Goal: Information Seeking & Learning: Find specific fact

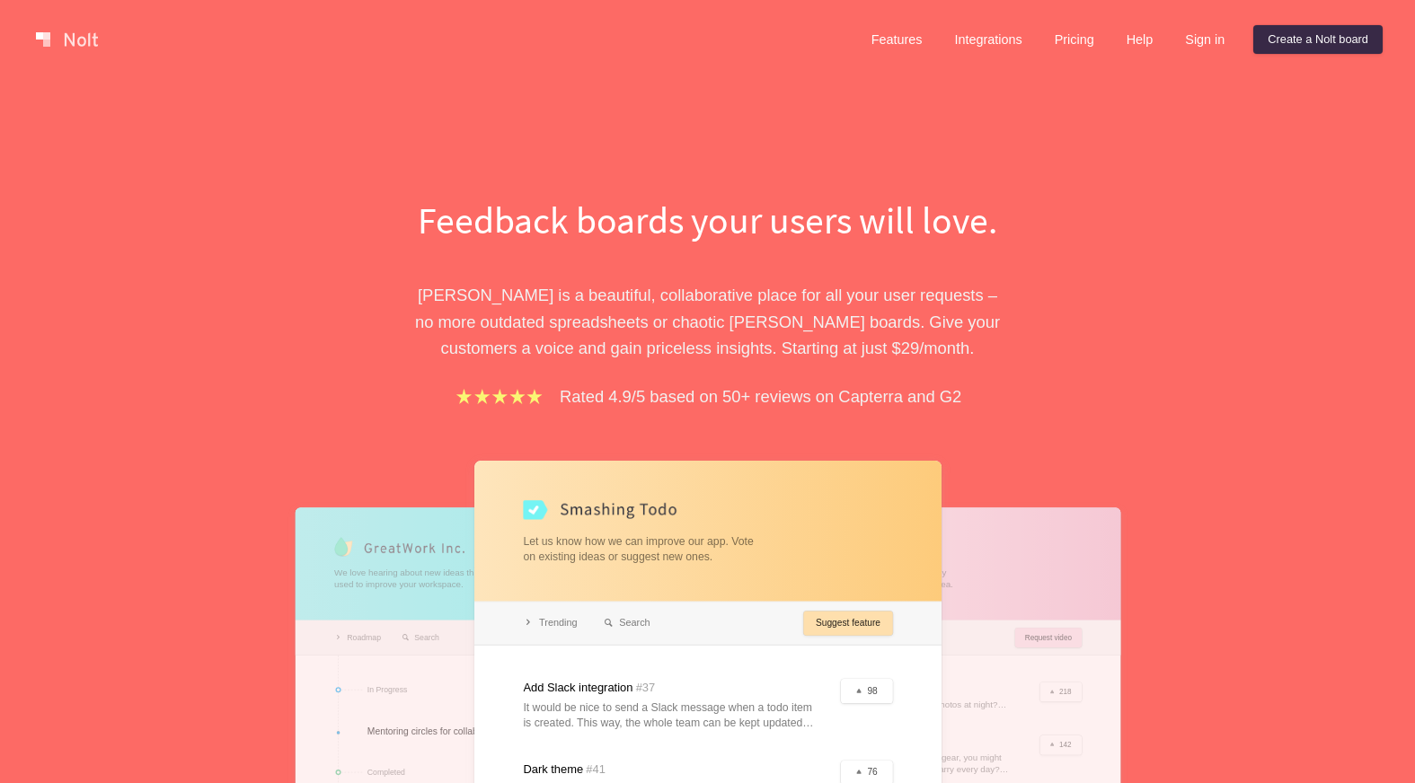
scroll to position [3341, 0]
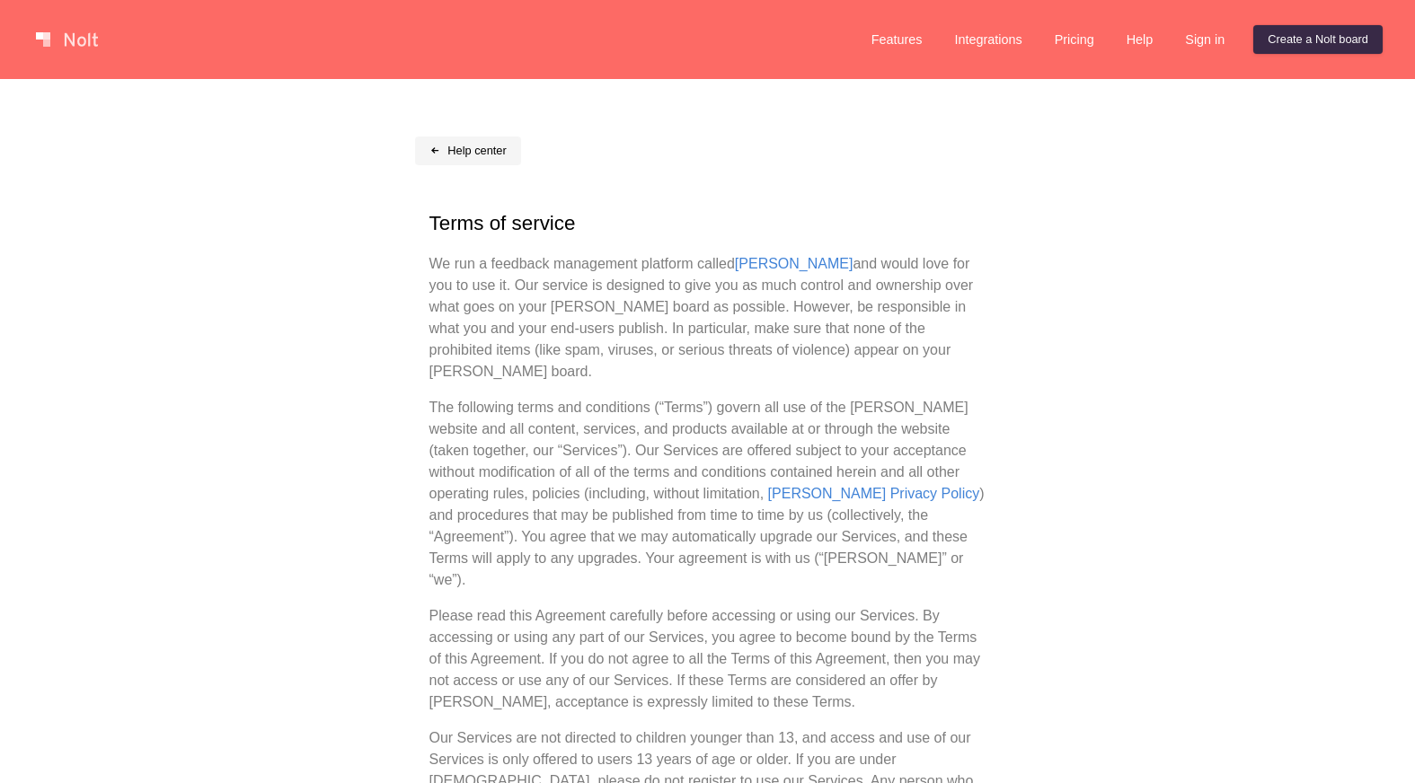
click at [466, 146] on link "Help center" at bounding box center [468, 151] width 106 height 29
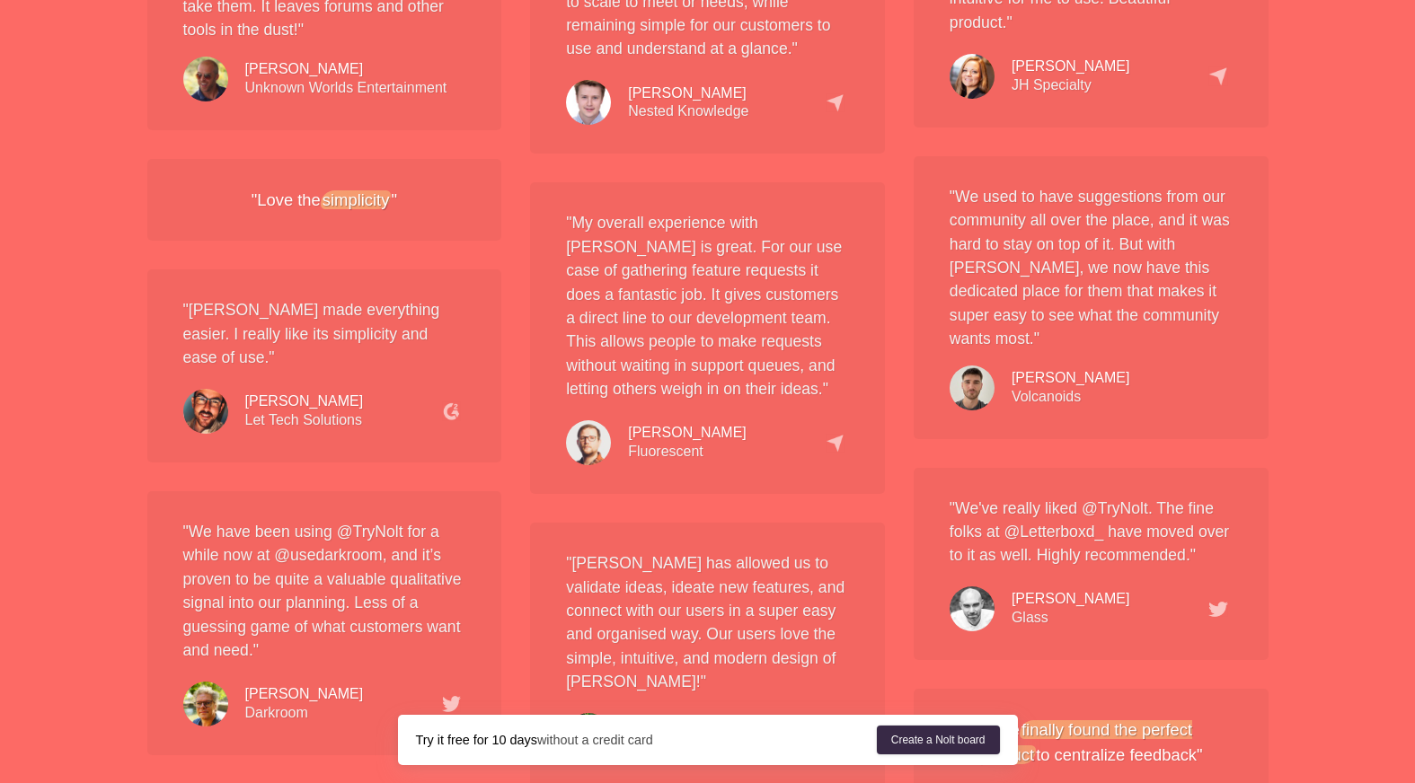
scroll to position [3341, 0]
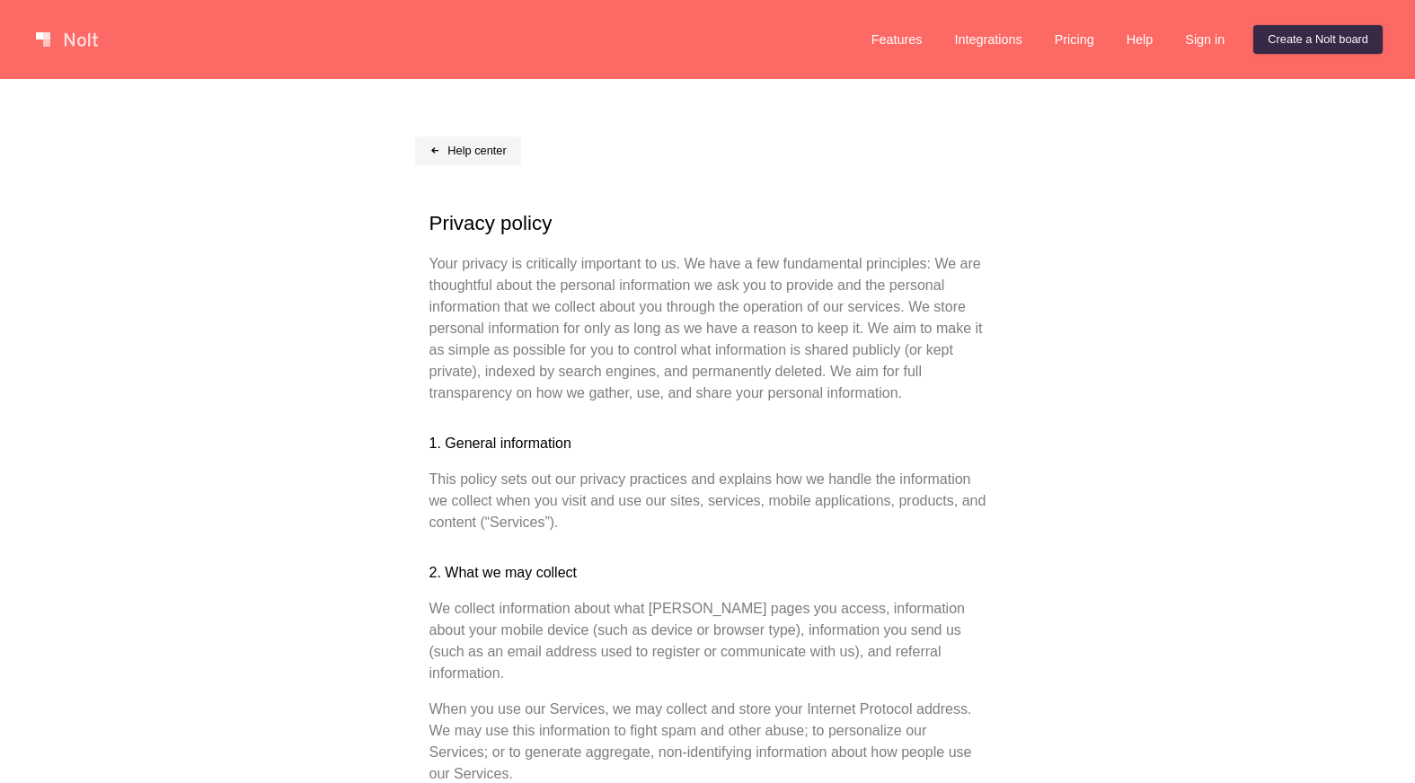
click at [464, 159] on link "Help center" at bounding box center [468, 151] width 106 height 29
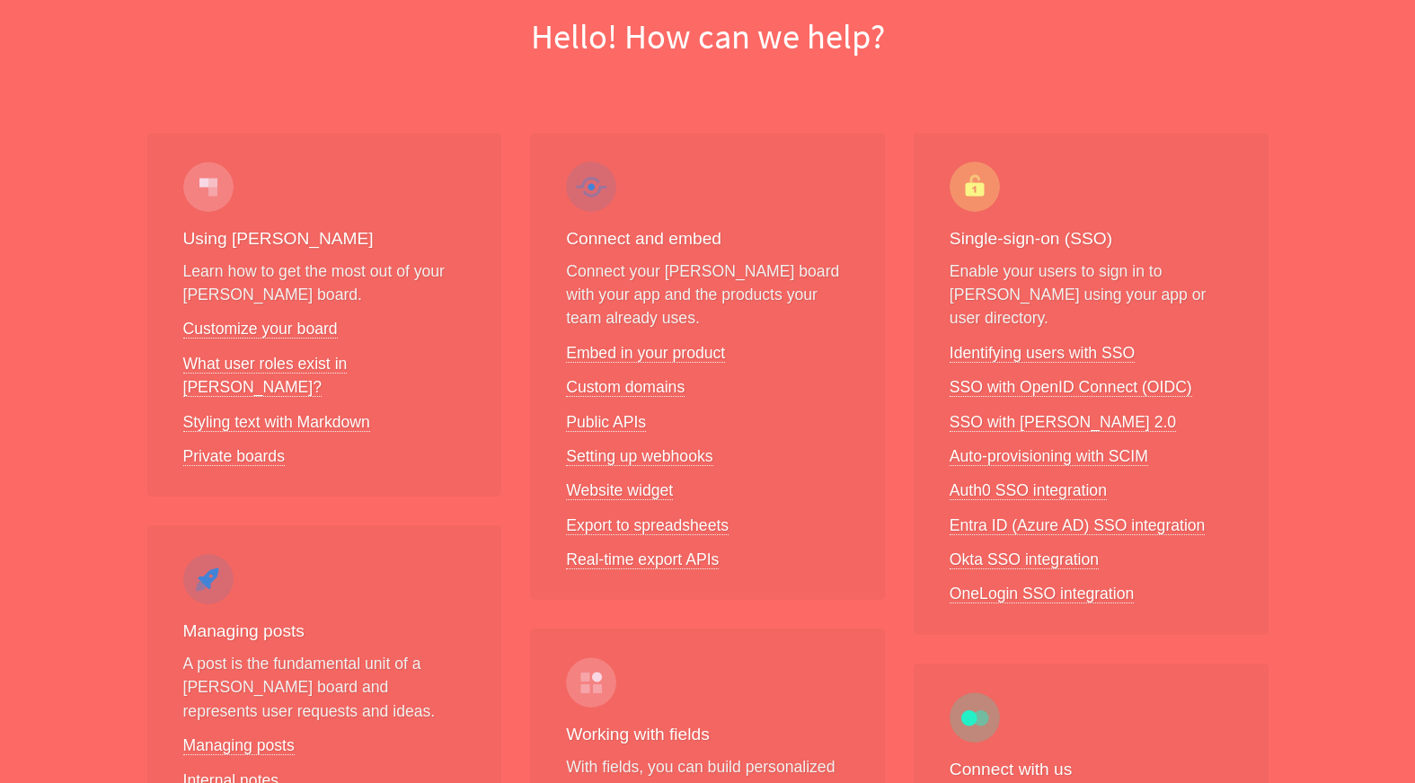
scroll to position [1445, 0]
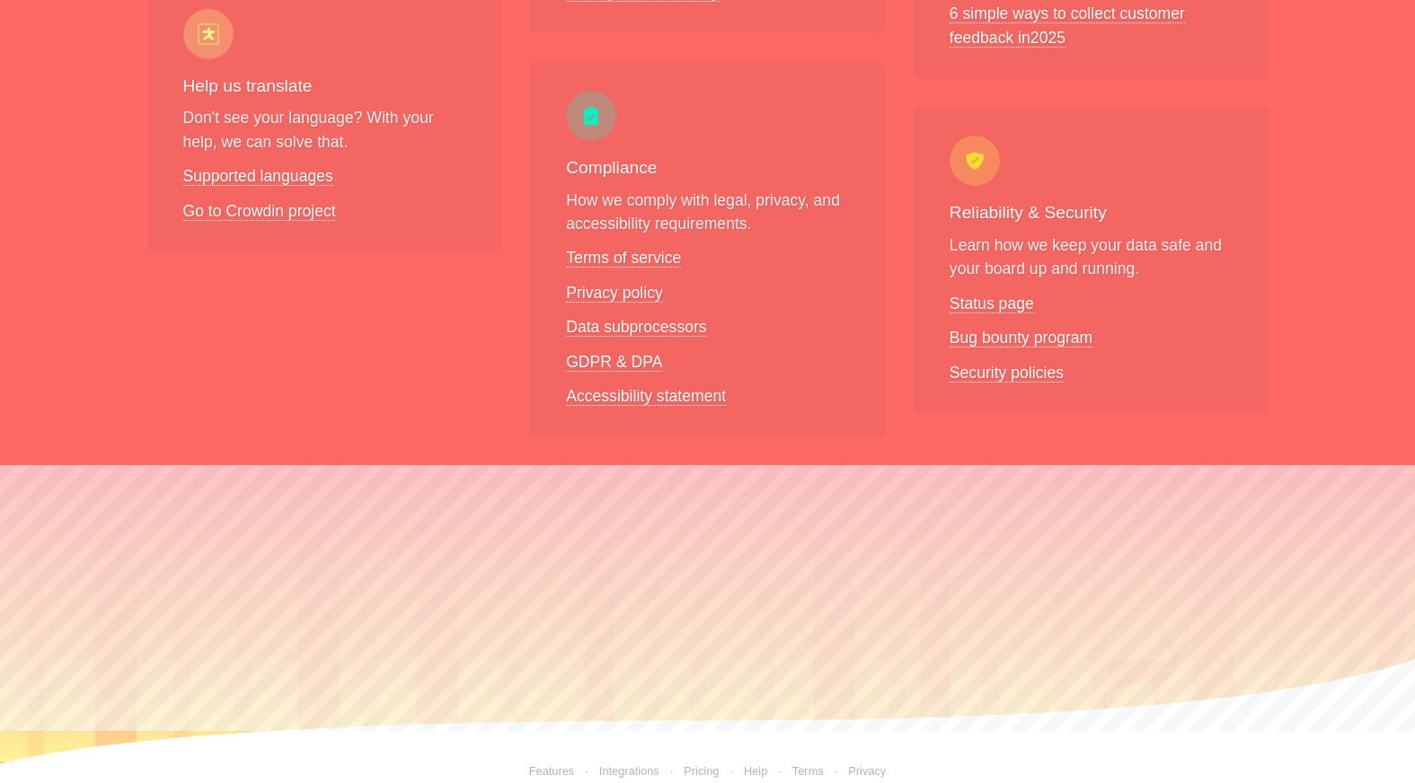
click at [806, 765] on link "Terms" at bounding box center [795, 771] width 56 height 13
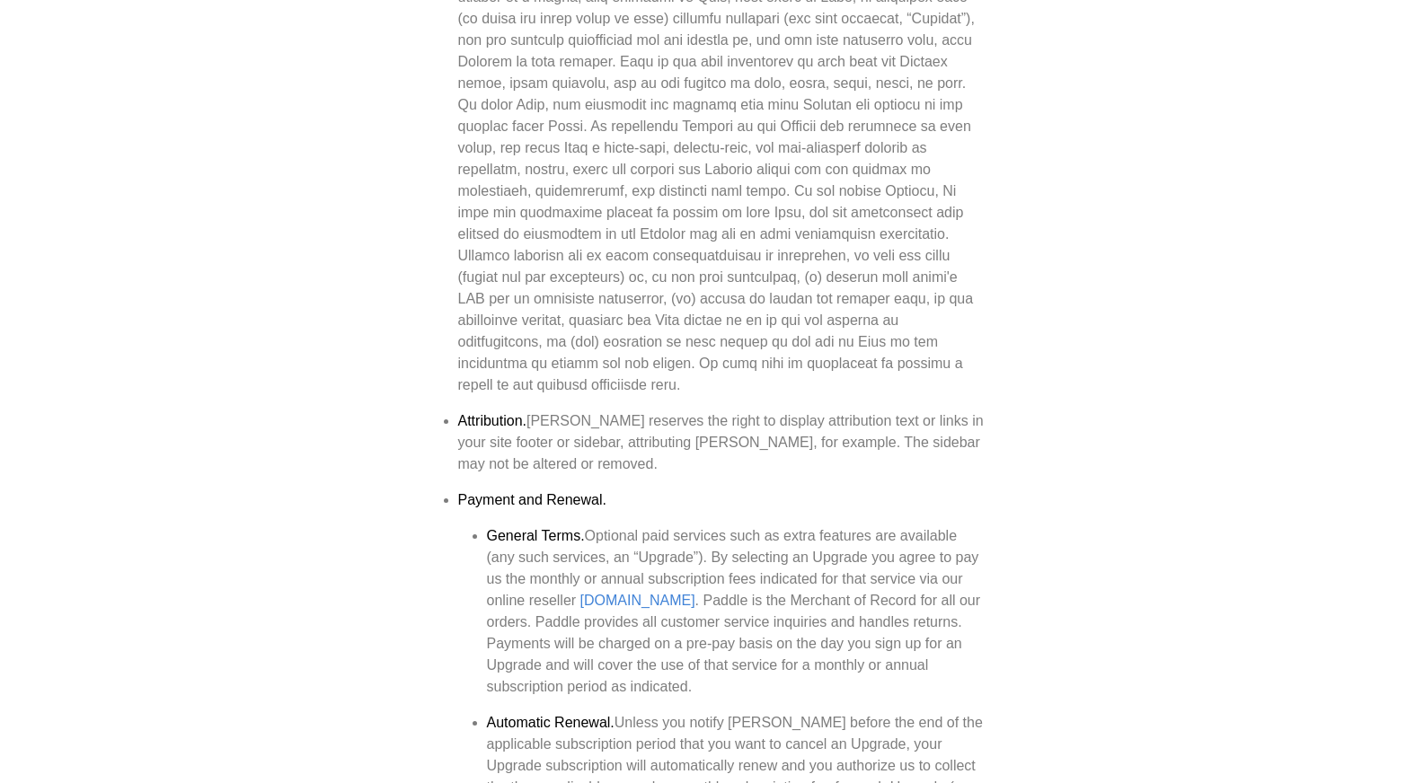
scroll to position [1497, 0]
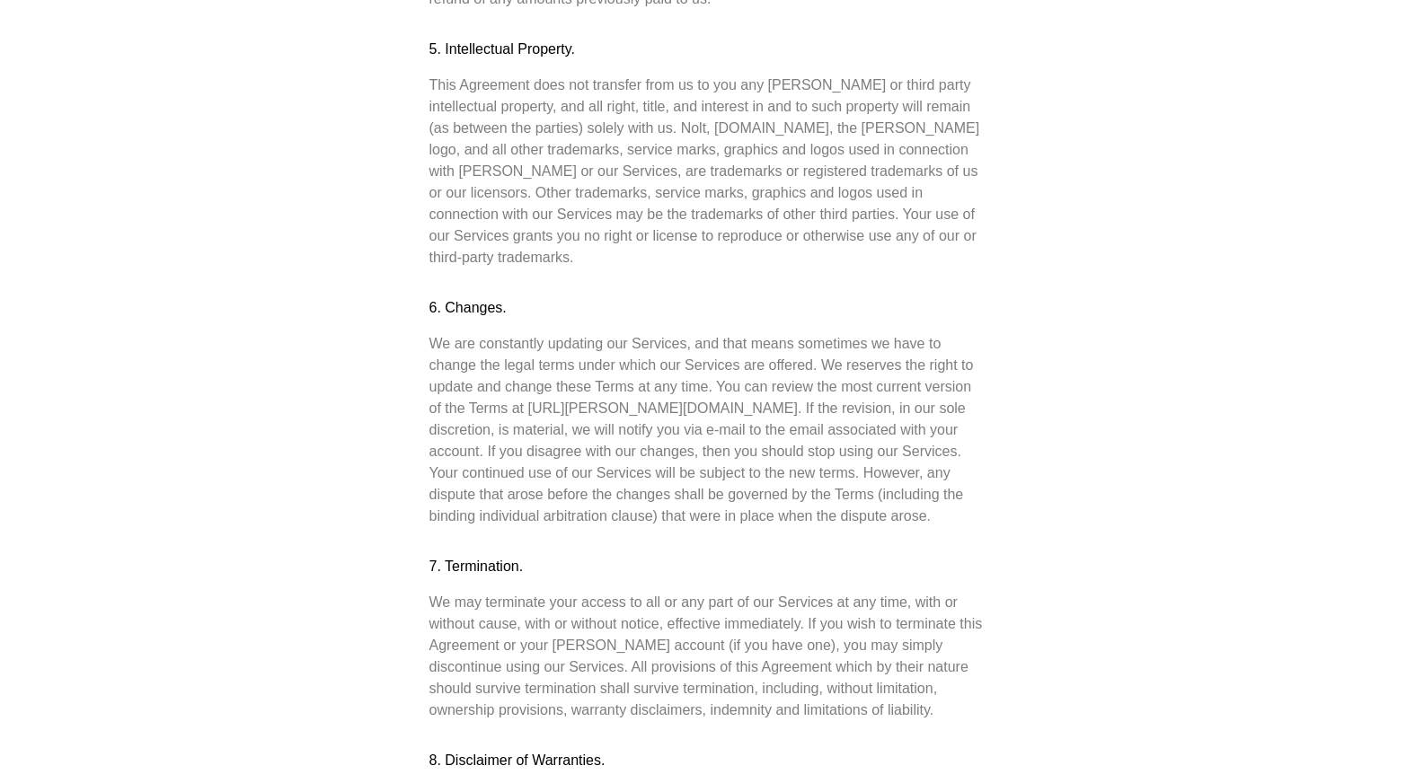
scroll to position [3369, 0]
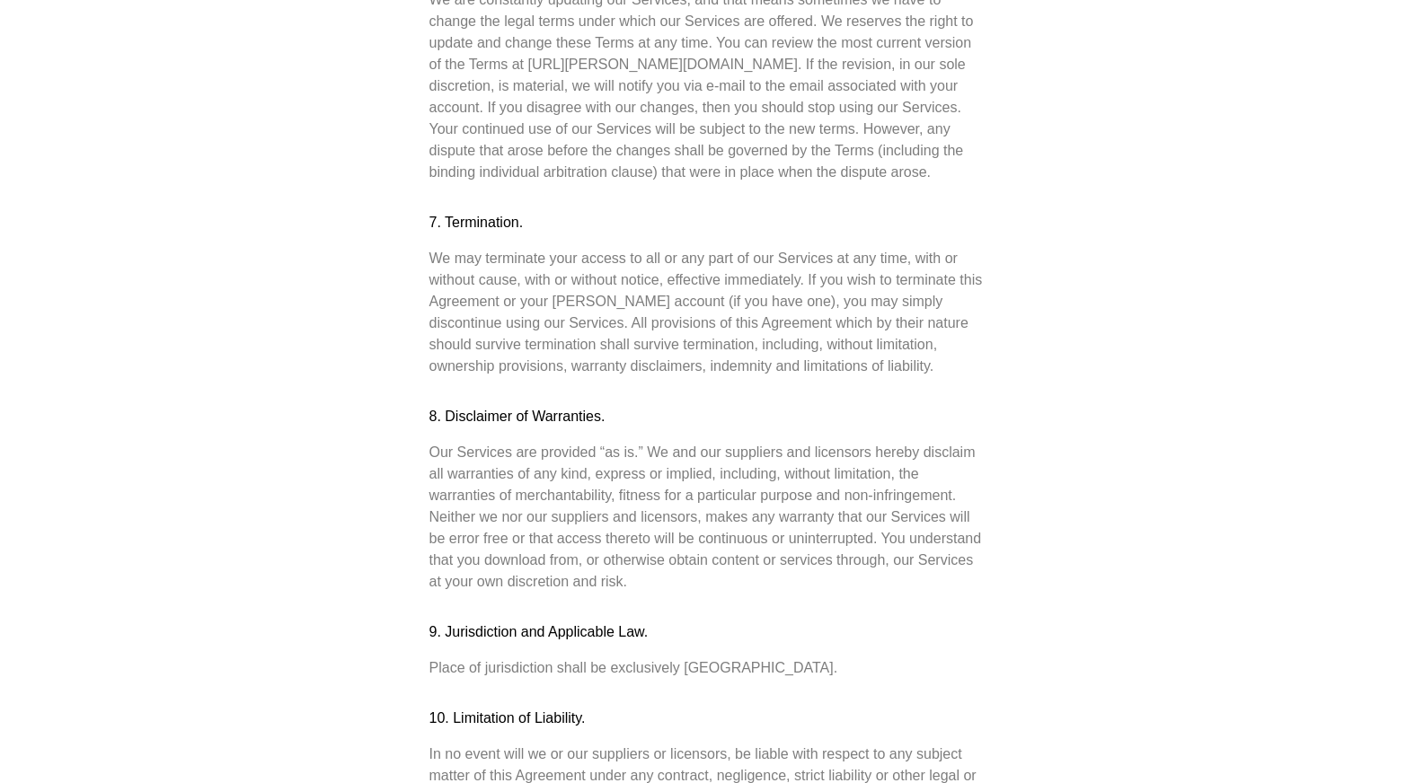
drag, startPoint x: 678, startPoint y: 516, endPoint x: 725, endPoint y: 517, distance: 46.7
click at [725, 658] on p "Place of jurisdiction shall be exclusively [GEOGRAPHIC_DATA]." at bounding box center [707, 669] width 557 height 22
copy p "[GEOGRAPHIC_DATA]"
